Goal: Information Seeking & Learning: Check status

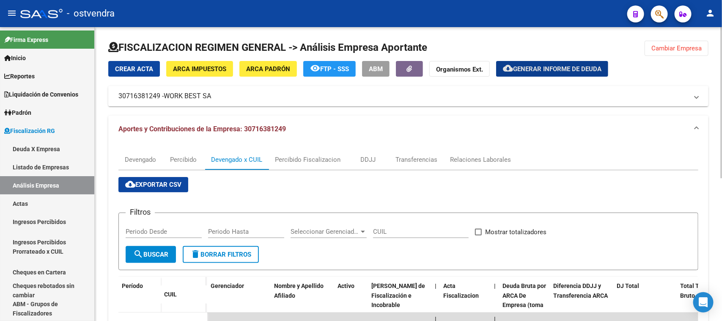
click at [673, 54] on button "Cambiar Empresa" at bounding box center [677, 48] width 64 height 15
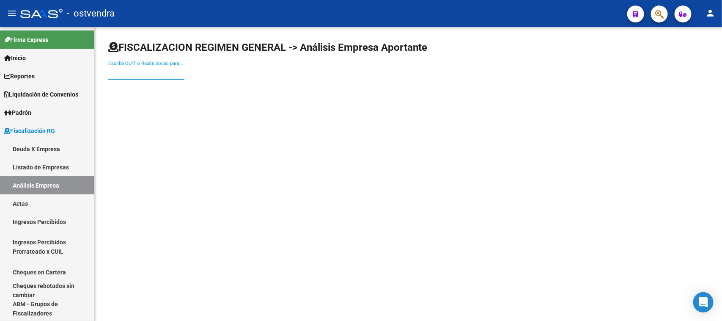
click at [168, 76] on input "Escriba CUIT o Razón Social para buscar" at bounding box center [146, 73] width 76 height 8
paste input "30715517651"
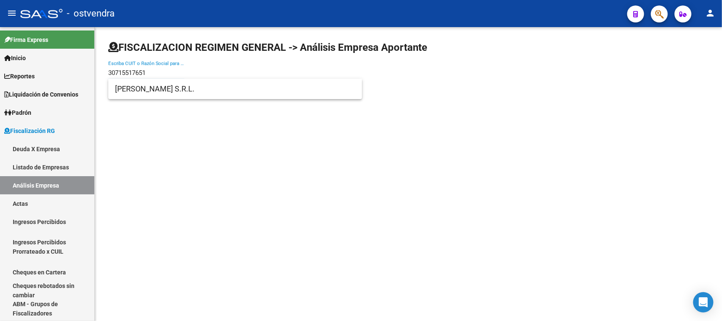
type input "30715517651"
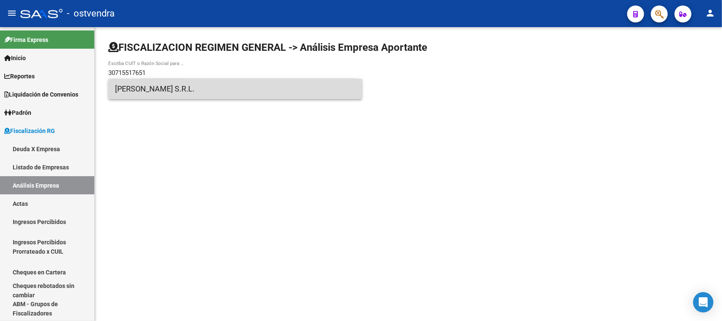
click at [198, 88] on span "[PERSON_NAME] S.R.L." at bounding box center [235, 89] width 240 height 20
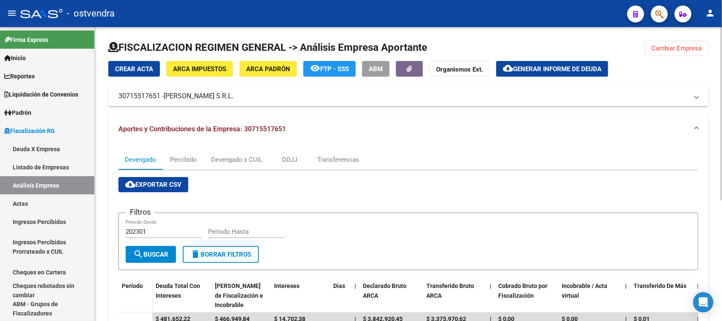
click at [533, 70] on span "Generar informe de deuda" at bounding box center [557, 69] width 88 height 8
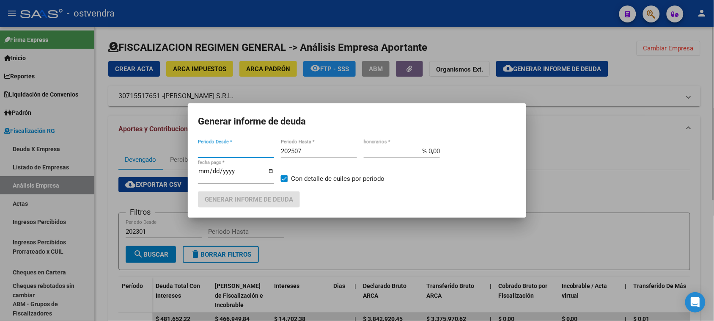
type input "202301"
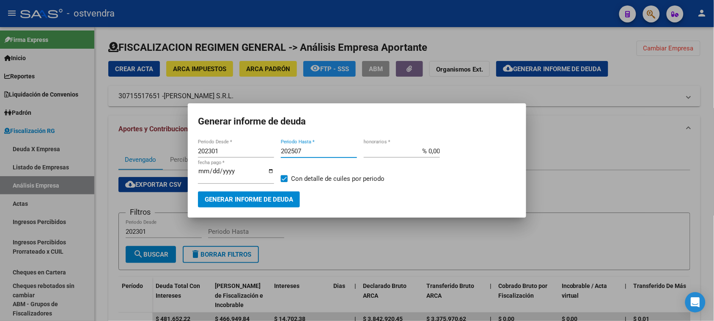
click at [311, 152] on input "202507" at bounding box center [319, 151] width 76 height 8
type input "202509"
click at [214, 168] on input "[DATE]" at bounding box center [236, 175] width 76 height 14
type input "[DATE]"
click at [252, 195] on button "Generar informe de deuda" at bounding box center [249, 199] width 102 height 16
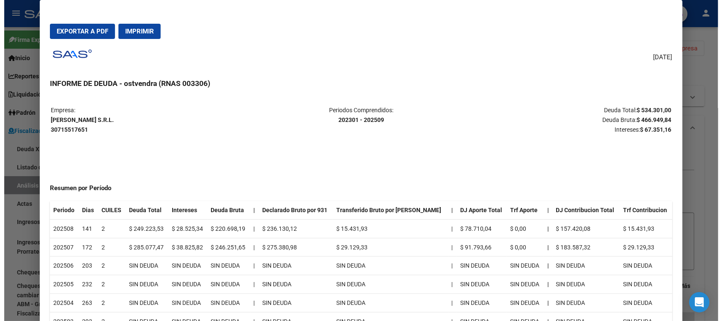
scroll to position [41, 0]
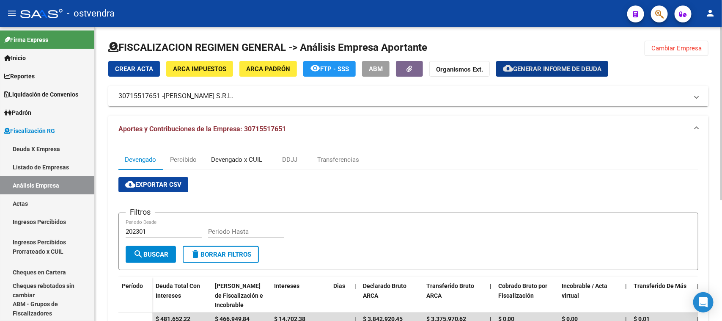
click at [212, 157] on div "Devengado x CUIL" at bounding box center [237, 159] width 64 height 20
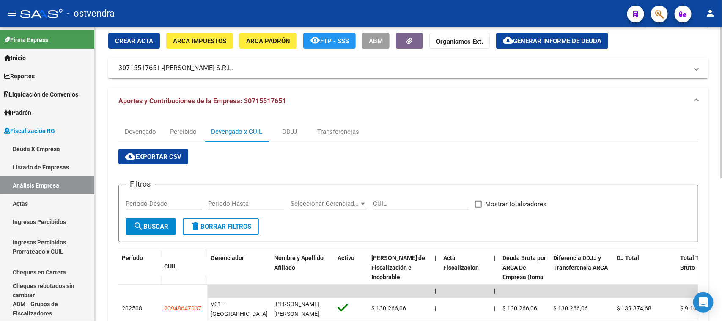
scroll to position [52, 0]
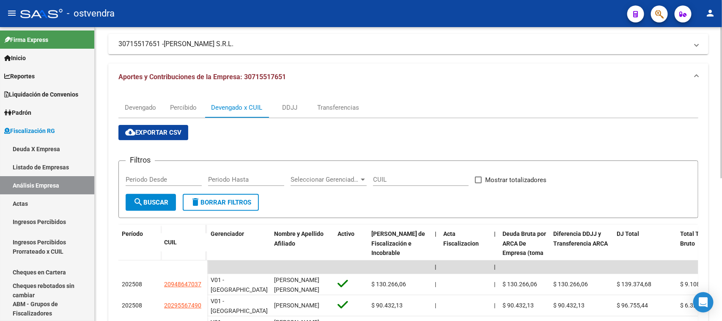
click at [714, 102] on div at bounding box center [721, 130] width 2 height 151
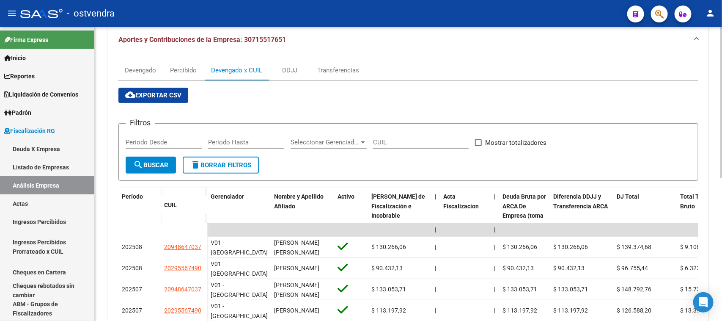
scroll to position [96, 0]
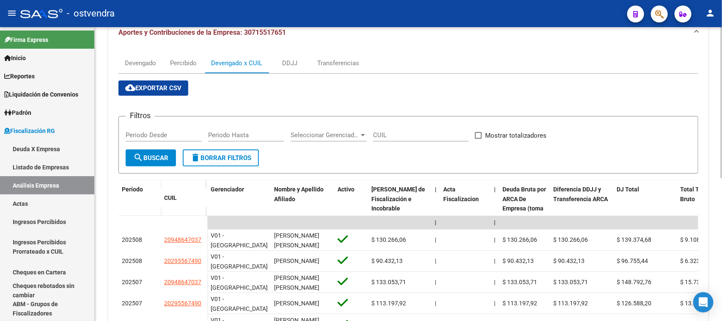
click at [714, 168] on div at bounding box center [721, 153] width 2 height 151
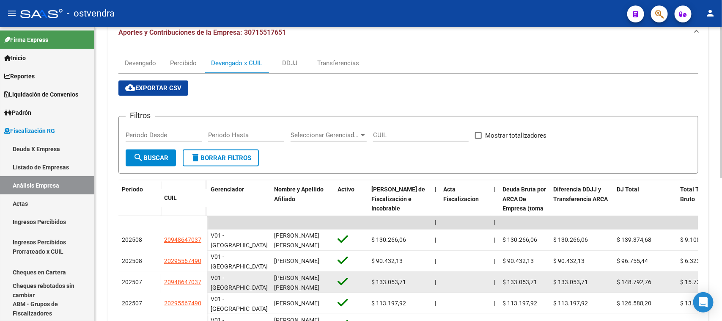
drag, startPoint x: 157, startPoint y: 284, endPoint x: 201, endPoint y: 284, distance: 44.0
click at [201, 284] on div "202507 20948647037" at bounding box center [162, 282] width 89 height 21
copy div "20948647037"
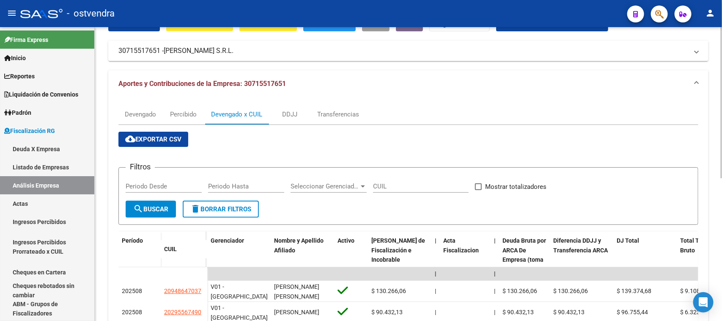
scroll to position [0, 0]
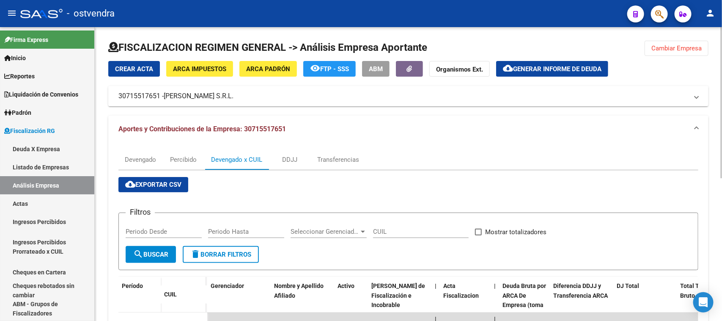
click at [714, 16] on div "menu - ostvendra person Firma Express Inicio Instructivos Contacto OS Reportes …" at bounding box center [361, 160] width 722 height 321
click at [544, 65] on span "Generar informe de deuda" at bounding box center [557, 69] width 88 height 8
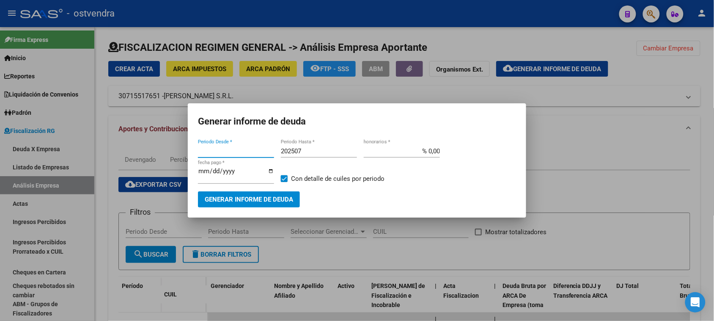
type input "202301"
click at [328, 149] on input "202507" at bounding box center [319, 151] width 76 height 8
type input "202509"
click at [210, 170] on input "[DATE]" at bounding box center [236, 175] width 76 height 14
click at [212, 172] on input "[DATE]" at bounding box center [236, 175] width 76 height 14
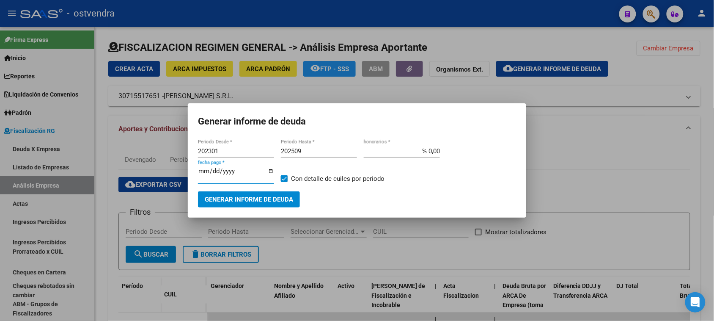
type input "[DATE]"
click at [236, 192] on button "Generar informe de deuda" at bounding box center [249, 199] width 102 height 16
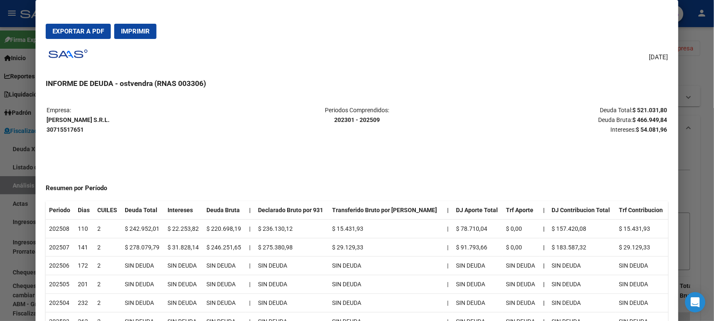
click at [643, 121] on strong "$ 466.949,84" at bounding box center [650, 119] width 35 height 7
copy strong "466.949,84"
drag, startPoint x: 650, startPoint y: 125, endPoint x: 650, endPoint y: 129, distance: 4.7
click at [650, 129] on p "Deuda Total: $ 521.031,80 Deuda Bruta: $ 466.949,84 Intereses: $ 54.081,96" at bounding box center [564, 119] width 206 height 29
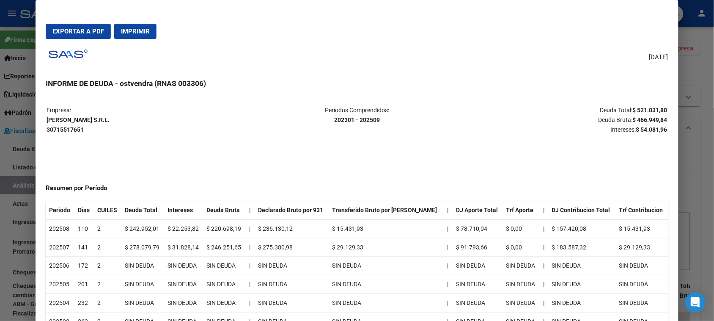
click at [650, 129] on strong "$ 54.081,96" at bounding box center [651, 129] width 31 height 7
copy strong "54.081,96"
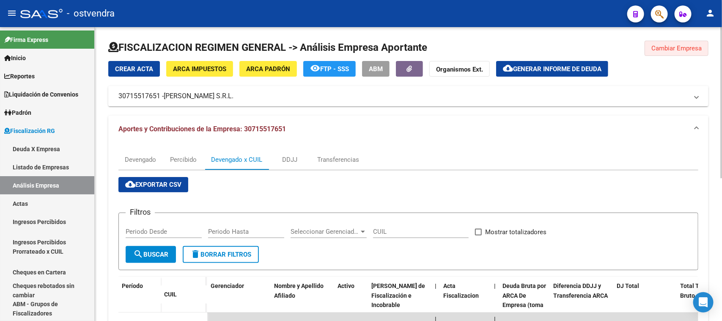
click at [677, 48] on span "Cambiar Empresa" at bounding box center [677, 48] width 50 height 8
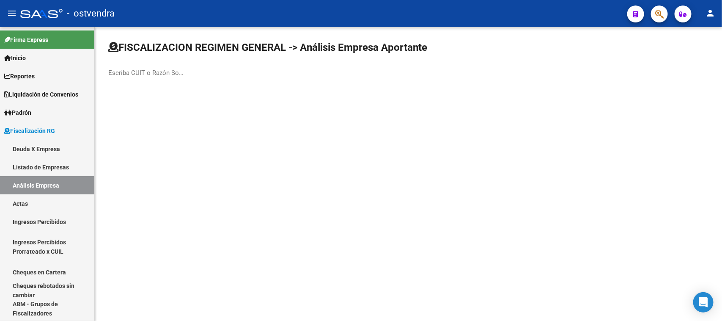
click at [149, 77] on div "Escriba CUIT o Razón Social para buscar" at bounding box center [146, 70] width 76 height 18
paste input "20141161807"
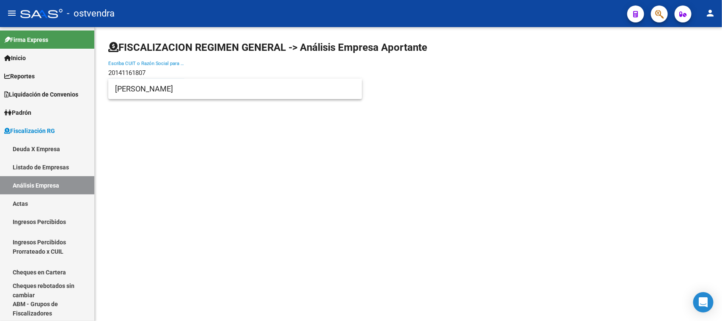
type input "20141161807"
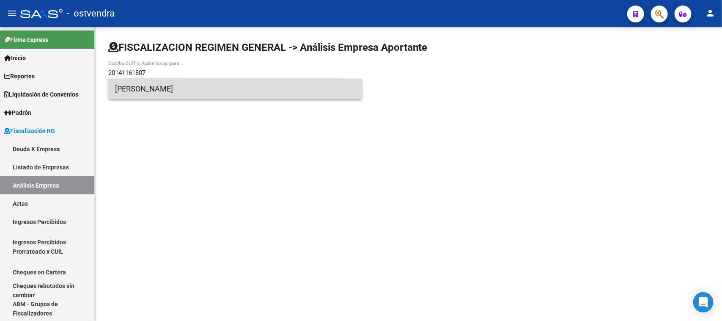
click at [190, 95] on span "[PERSON_NAME]" at bounding box center [235, 89] width 240 height 20
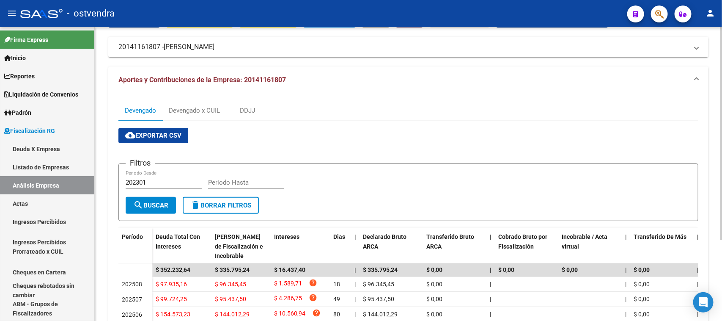
scroll to position [66, 0]
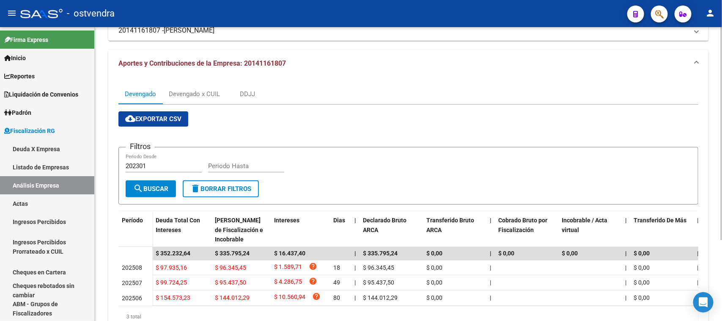
click at [714, 209] on div at bounding box center [721, 183] width 2 height 213
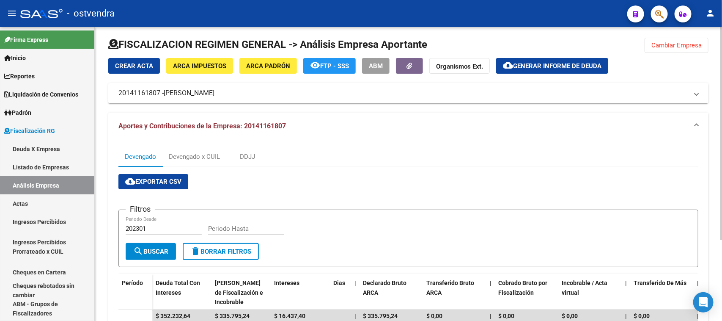
click at [714, 162] on div at bounding box center [721, 135] width 2 height 213
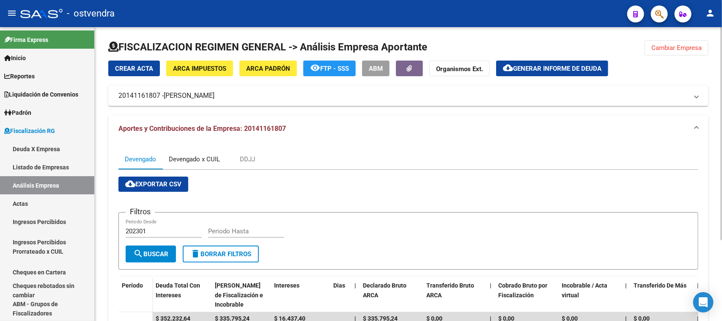
click at [202, 159] on div "Devengado x CUIL" at bounding box center [194, 158] width 51 height 9
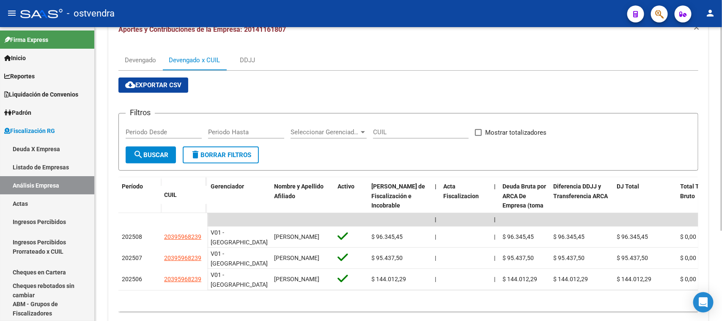
scroll to position [102, 0]
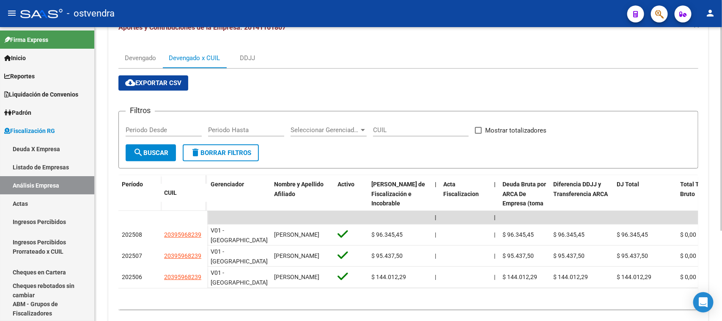
click at [714, 250] on div at bounding box center [721, 202] width 2 height 203
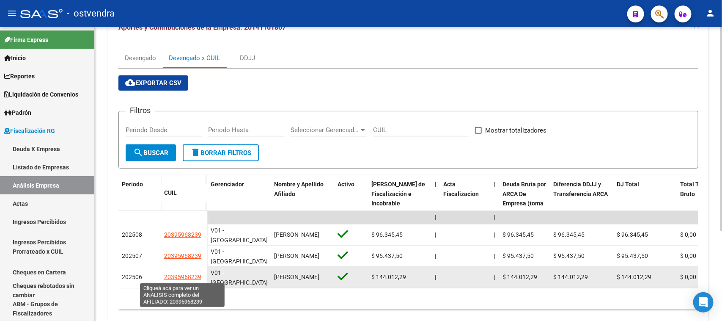
drag, startPoint x: 202, startPoint y: 279, endPoint x: 165, endPoint y: 275, distance: 37.0
click at [165, 275] on div "20395968239" at bounding box center [184, 277] width 40 height 10
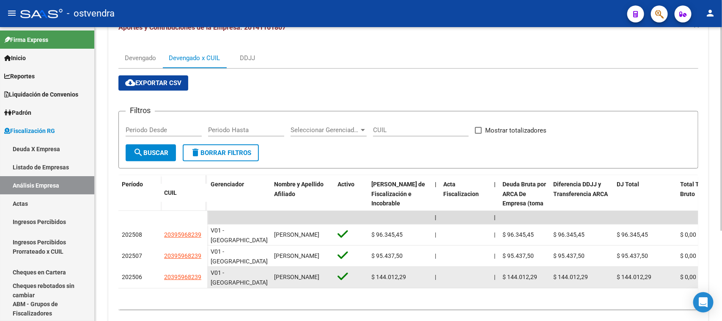
copy span "20395968239"
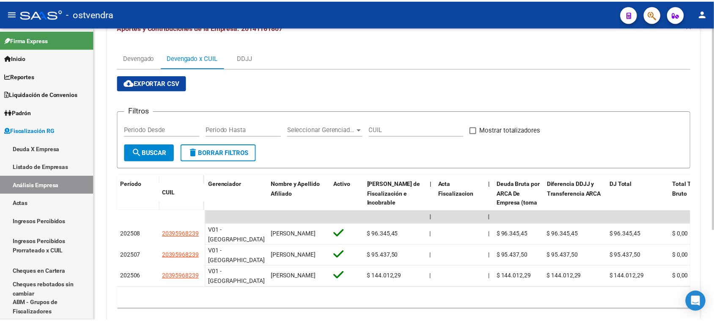
scroll to position [19, 0]
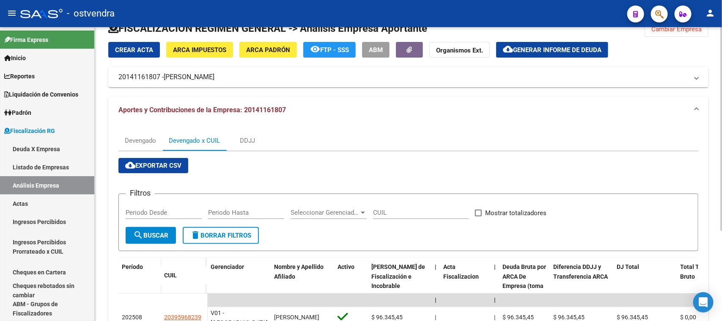
click at [714, 65] on div "FISCALIZACION REGIMEN GENERAL -> Análisis Empresa Aportante Cambiar Empresa Cre…" at bounding box center [410, 217] width 630 height 418
click at [528, 49] on span "Generar informe de deuda" at bounding box center [557, 50] width 88 height 8
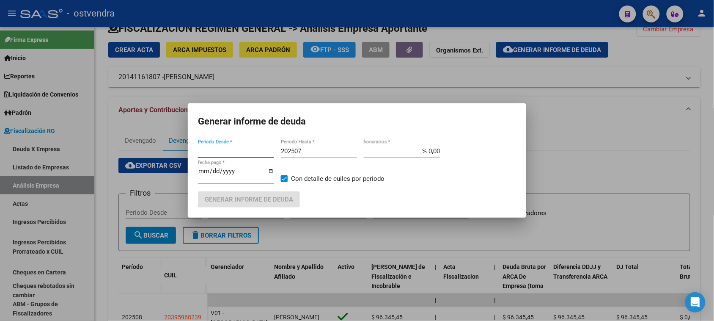
type input "202301"
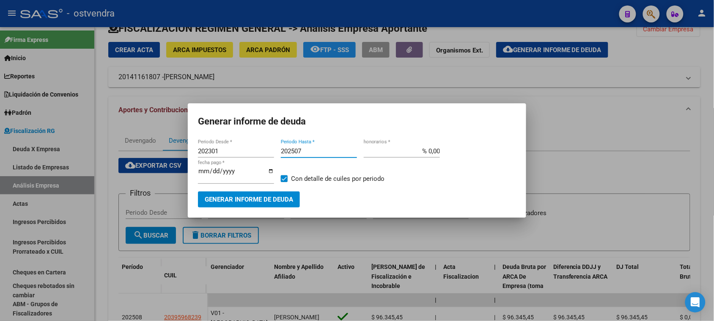
click at [320, 150] on input "202507" at bounding box center [319, 151] width 76 height 8
type input "202509"
click at [214, 173] on input "[DATE]" at bounding box center [236, 175] width 76 height 14
type input "[DATE]"
click at [248, 204] on button "Generar informe de deuda" at bounding box center [249, 199] width 102 height 16
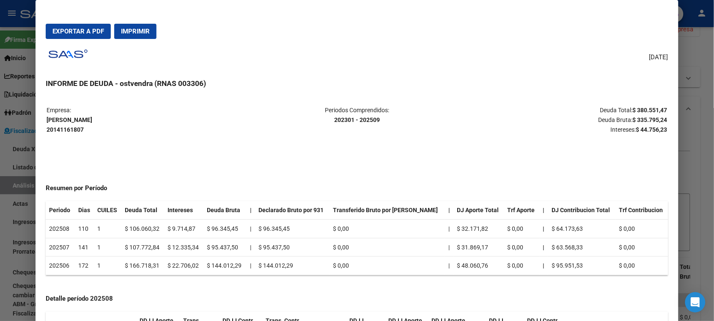
click at [655, 117] on p "Deuda Total: $ 380.551,47 Deuda Bruta: $ 335.795,24 Intereses: $ 44.756,23" at bounding box center [564, 119] width 206 height 29
click at [655, 117] on strong "$ 335.795,24" at bounding box center [650, 119] width 35 height 7
click at [652, 116] on strong "$ 335.795,24" at bounding box center [650, 119] width 35 height 7
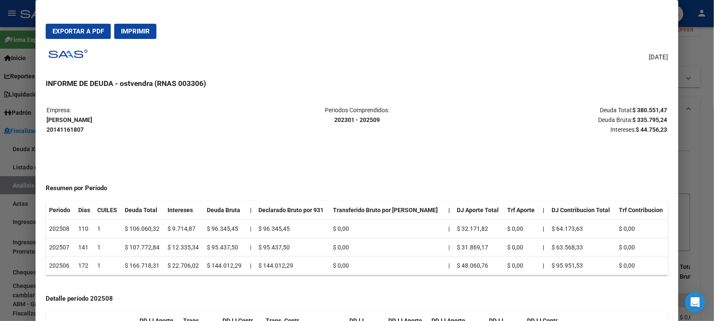
copy strong "335.795,24"
click at [647, 129] on strong "$ 44.756,23" at bounding box center [651, 129] width 31 height 7
copy strong "44.756,23"
